Goal: Information Seeking & Learning: Learn about a topic

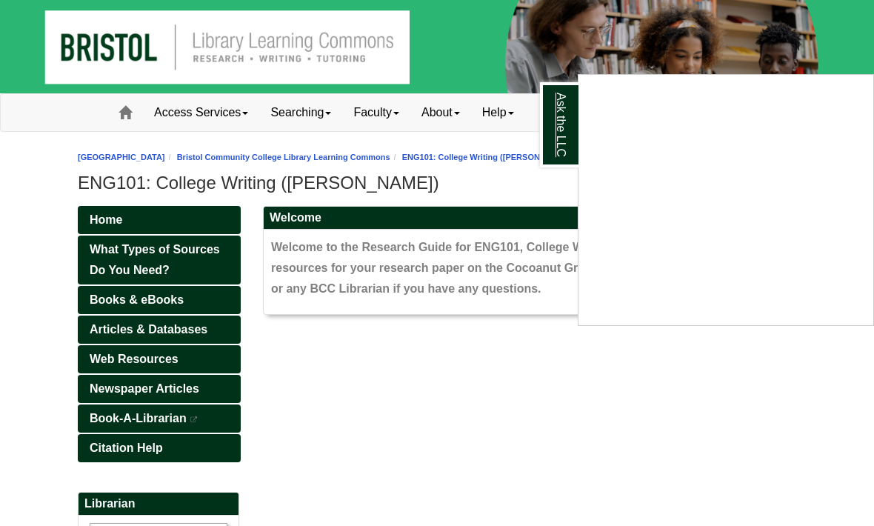
drag, startPoint x: 556, startPoint y: 156, endPoint x: 556, endPoint y: 88, distance: 67.4
click at [556, 88] on link "Ask the LLC" at bounding box center [559, 124] width 39 height 85
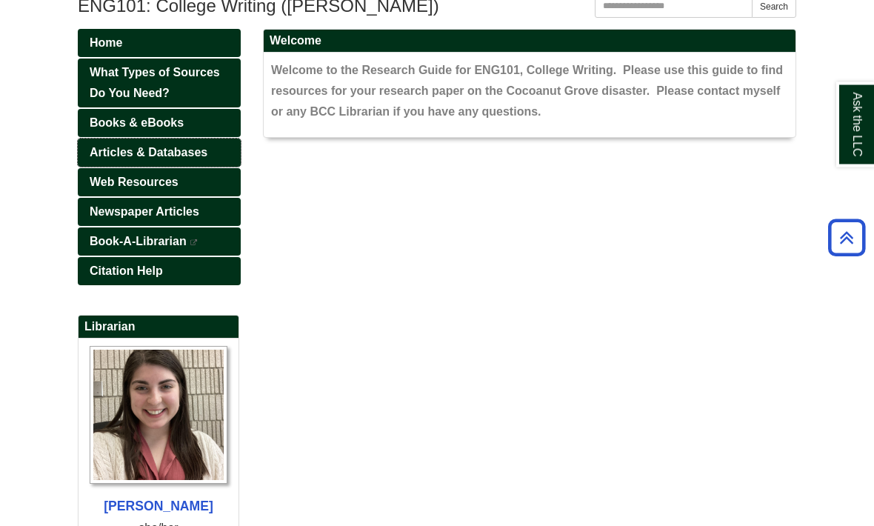
scroll to position [177, 0]
click at [199, 99] on span "What Types of Sources Do You Need?" at bounding box center [155, 82] width 130 height 33
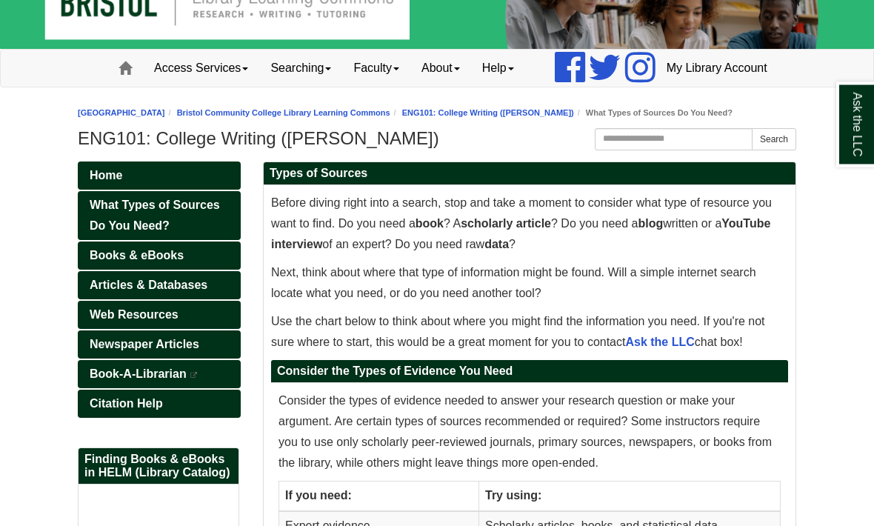
scroll to position [44, 0]
click at [197, 270] on link "Books & eBooks" at bounding box center [159, 256] width 163 height 28
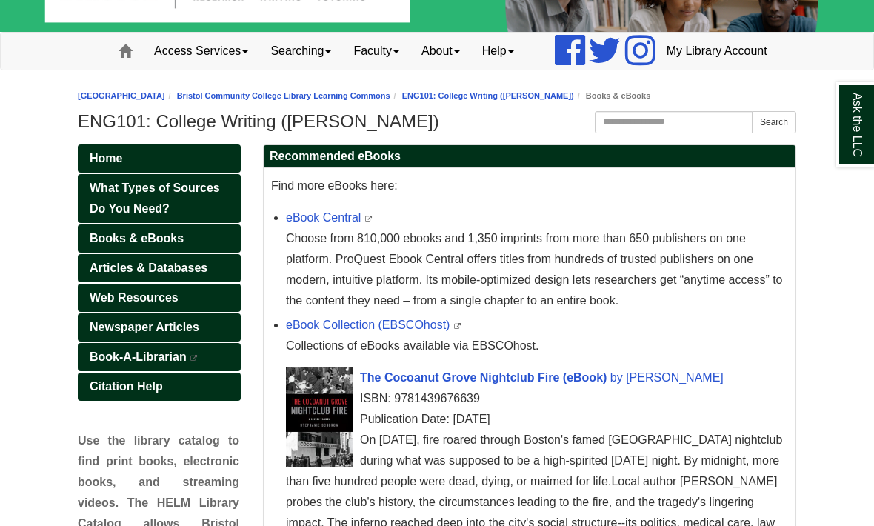
scroll to position [66, 0]
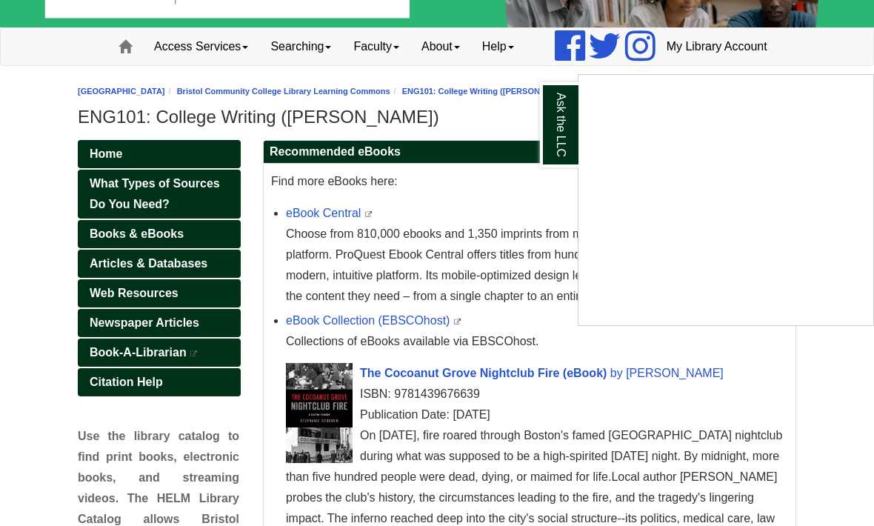
click at [493, 413] on div "Ask the LLC" at bounding box center [437, 263] width 874 height 526
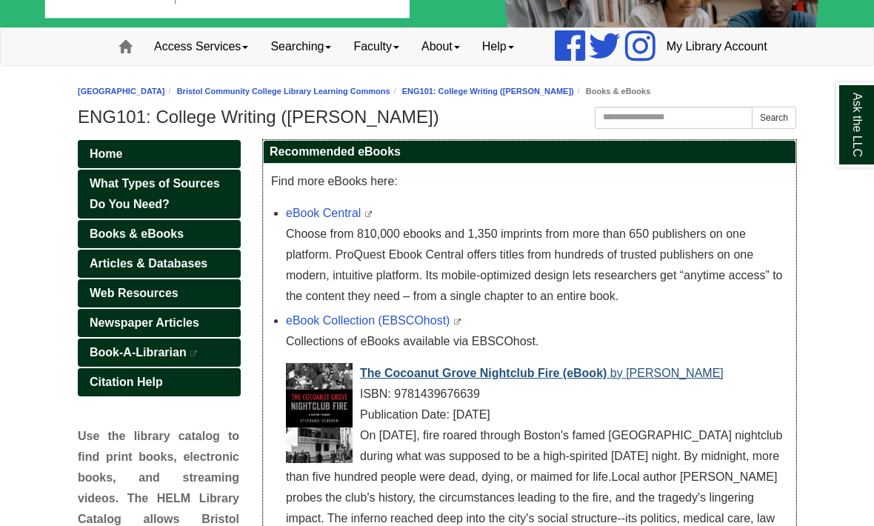
click at [429, 379] on span "The Cocoanut Grove Nightclub Fire (eBook)" at bounding box center [483, 373] width 247 height 13
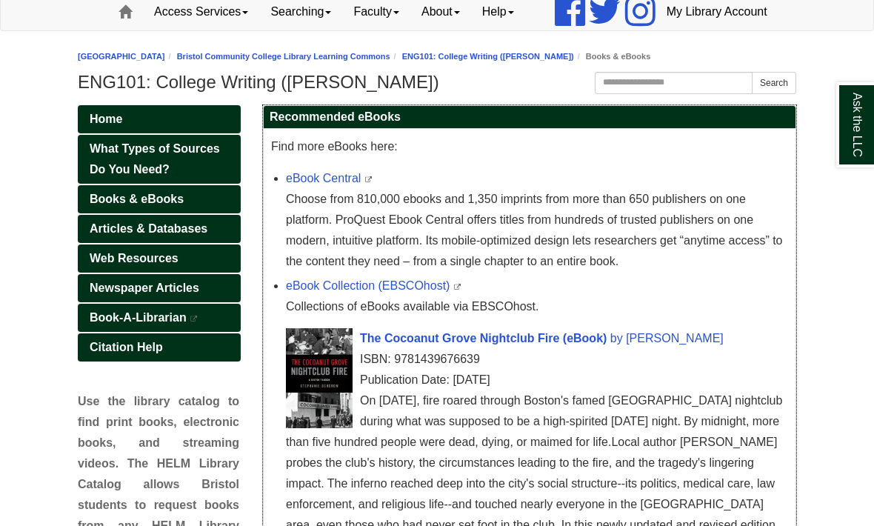
scroll to position [104, 0]
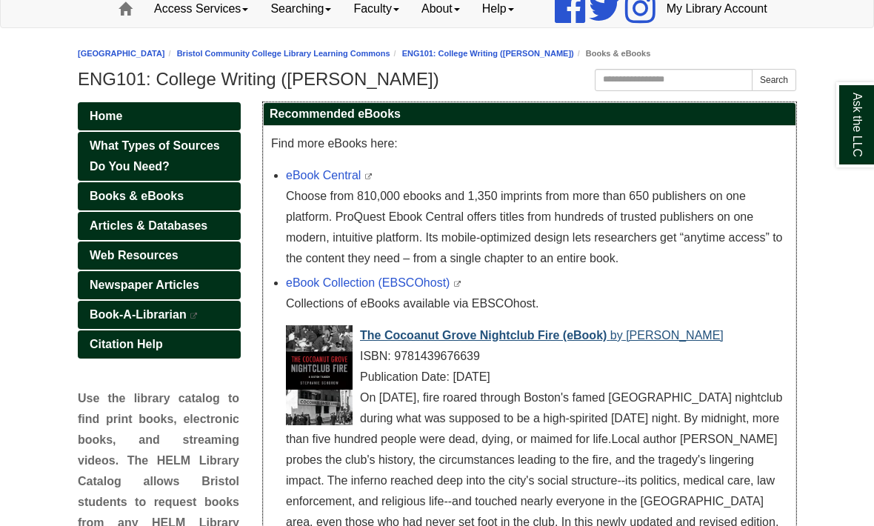
click at [442, 342] on span "The Cocoanut Grove Nightclub Fire (eBook)" at bounding box center [483, 335] width 247 height 13
